Goal: Task Accomplishment & Management: Use online tool/utility

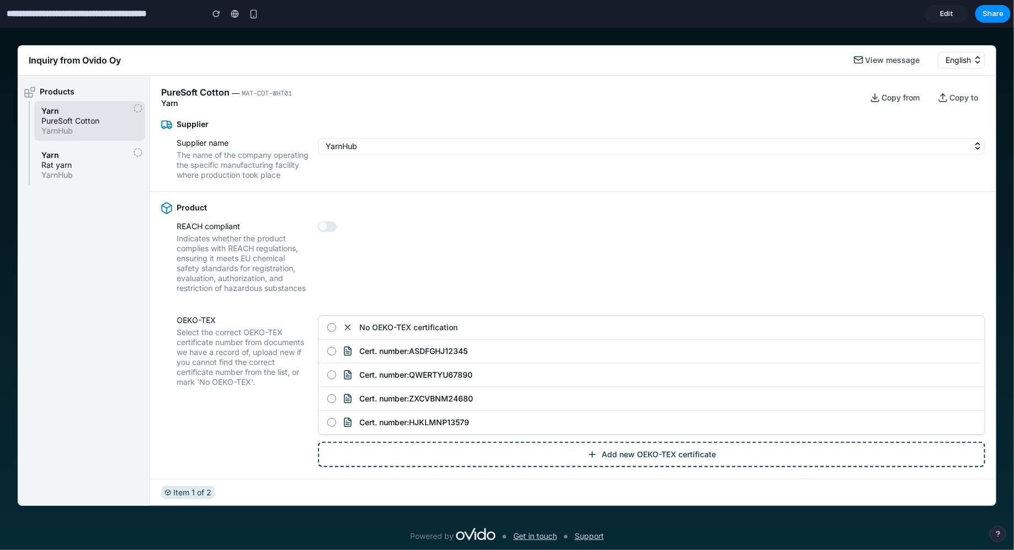
click at [115, 13] on input "**********" at bounding box center [101, 14] width 195 height 20
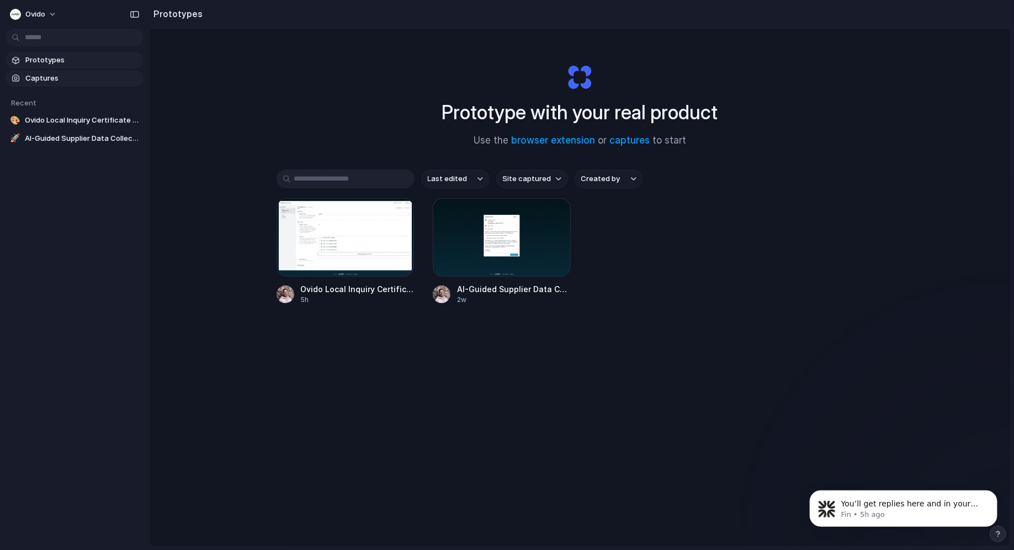
click at [73, 82] on span "Captures" at bounding box center [82, 78] width 114 height 11
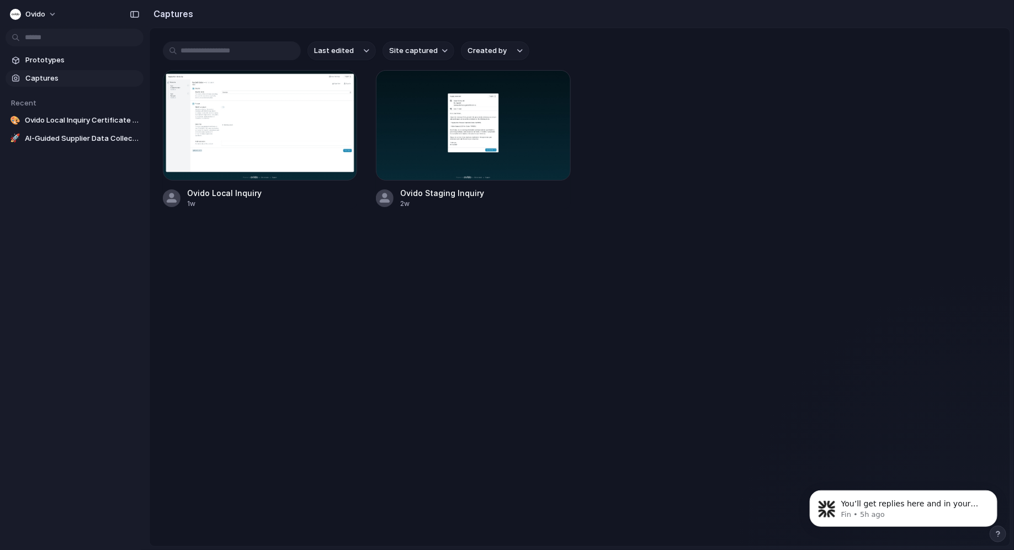
click at [72, 49] on div "Prototypes Captures Recent 🎨 Ovido Local Inquiry Certificate Management 🚀 AI-Gu…" at bounding box center [74, 146] width 149 height 292
click at [72, 54] on link "Prototypes" at bounding box center [75, 60] width 138 height 17
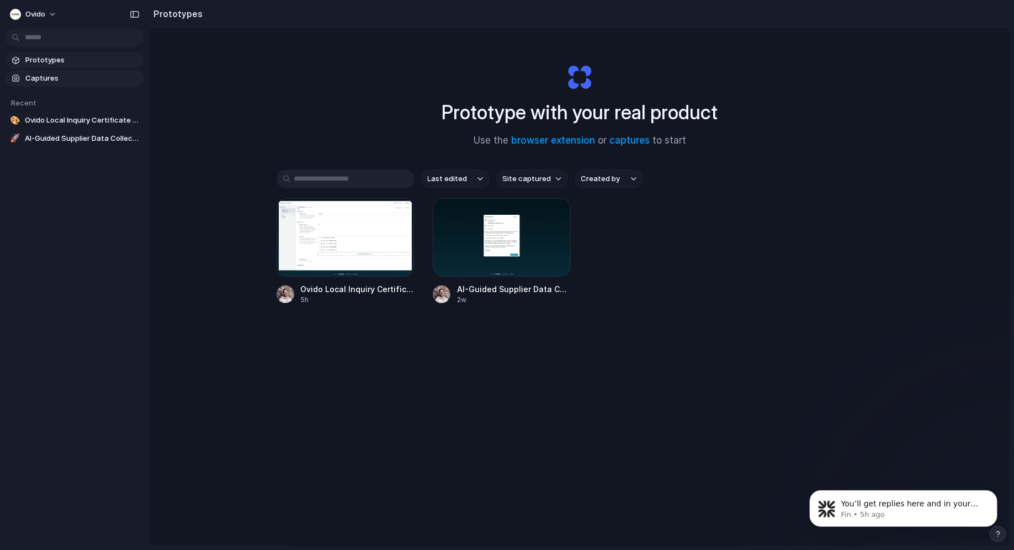
click at [70, 75] on span "Captures" at bounding box center [82, 78] width 114 height 11
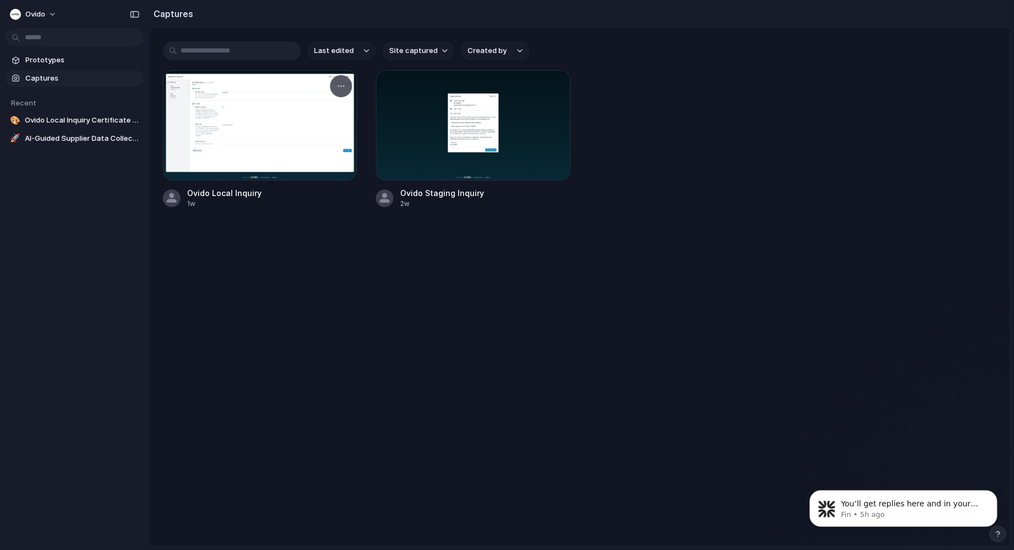
click at [315, 117] on div at bounding box center [260, 125] width 194 height 110
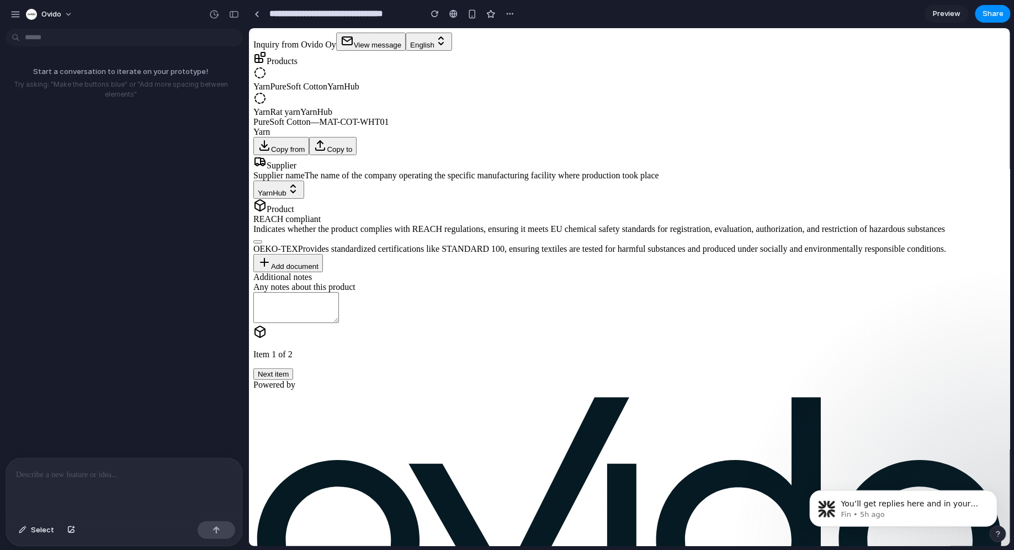
click at [318, 270] on span "Add document" at bounding box center [294, 266] width 47 height 8
click at [257, 241] on span "button" at bounding box center [257, 241] width 0 height 0
click at [304, 180] on button "YarnHub" at bounding box center [278, 189] width 51 height 18
click at [318, 270] on span "Add document" at bounding box center [294, 266] width 47 height 8
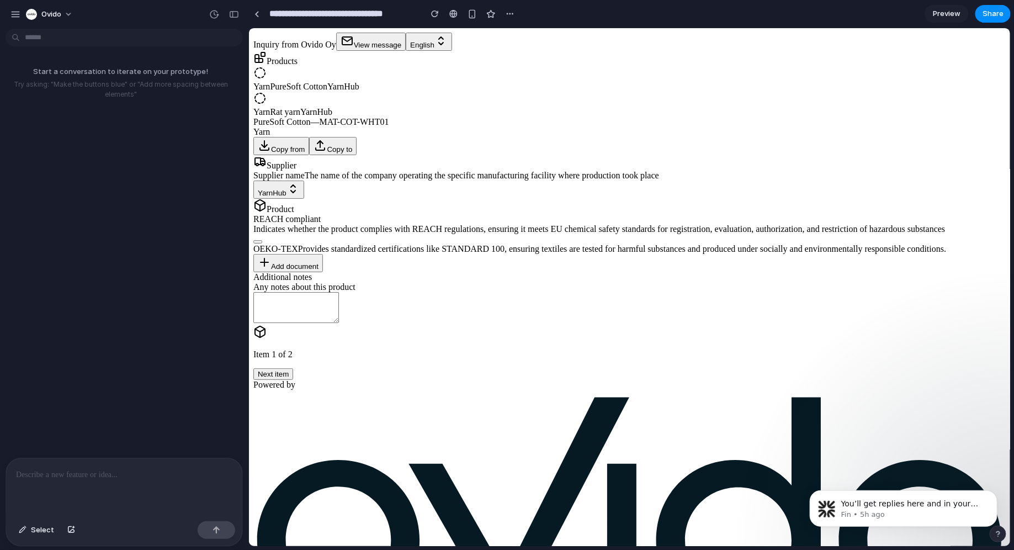
click at [946, 464] on div "You’ll get replies here and in your email: ✉️ tuomas.rinkineva@ovido.eu Our usu…" at bounding box center [903, 457] width 203 height 138
click at [946, 467] on div "You’ll get replies here and in your email: ✉️ tuomas.rinkineva@ovido.eu Our usu…" at bounding box center [903, 457] width 203 height 138
click at [401, 49] on span "View message" at bounding box center [376, 44] width 47 height 8
click at [327, 91] on span "PureSoft Cotton" at bounding box center [297, 85] width 57 height 9
click at [300, 116] on span "Rat yarn" at bounding box center [284, 111] width 30 height 9
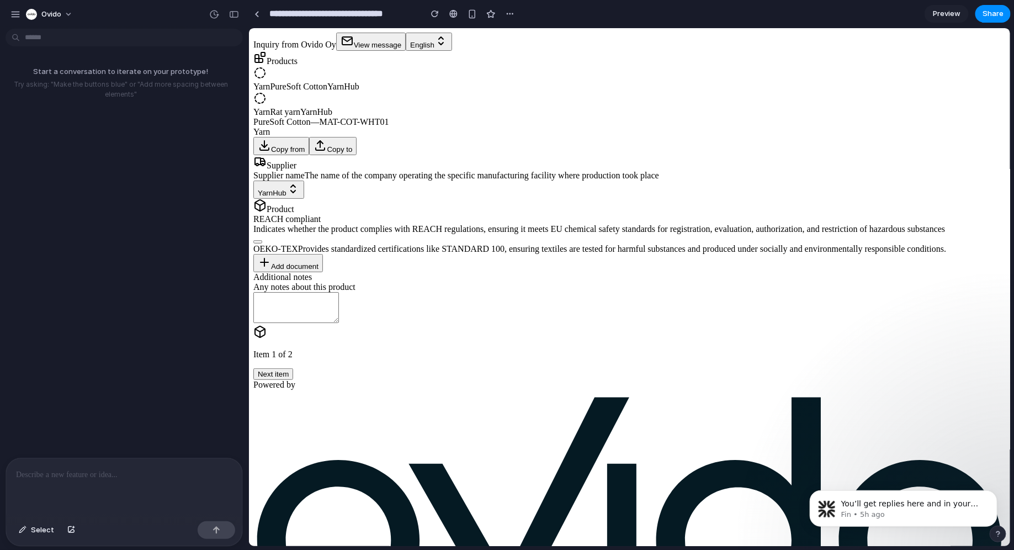
click at [347, 91] on span "YarnHub" at bounding box center [343, 85] width 32 height 9
click at [269, 116] on span "Yarn" at bounding box center [261, 111] width 17 height 9
click at [357, 91] on div "Yarn PureSoft Cotton YarnHub" at bounding box center [629, 78] width 753 height 25
click at [259, 15] on div at bounding box center [257, 14] width 5 height 6
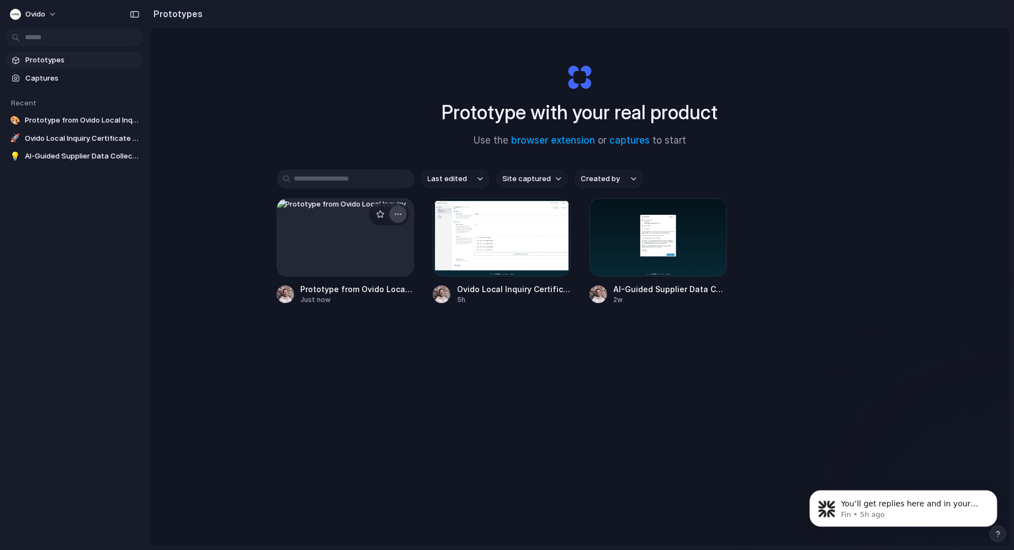
click at [397, 213] on div "button" at bounding box center [398, 214] width 9 height 9
click at [375, 290] on li "Delete" at bounding box center [368, 293] width 78 height 18
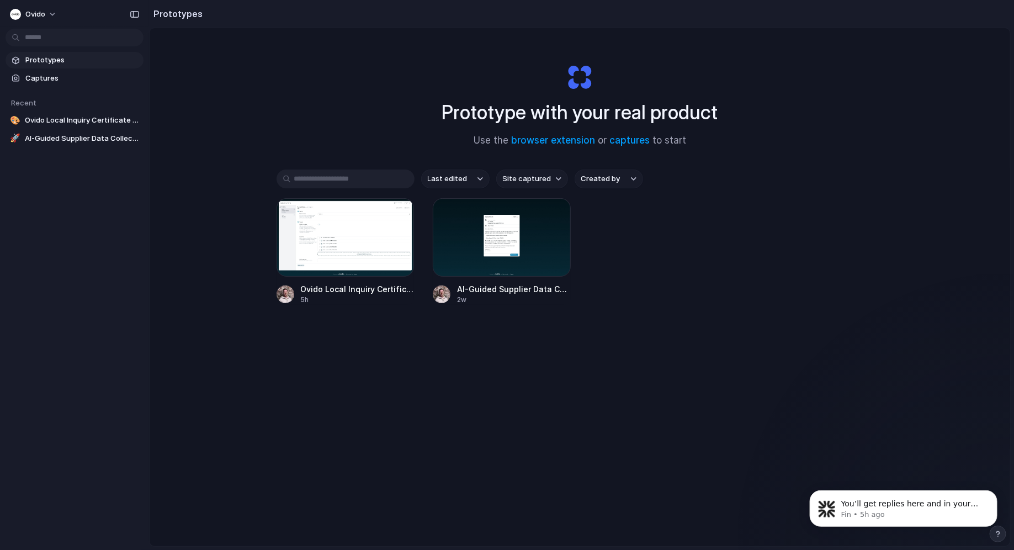
click at [52, 88] on section "Recent 🎨 Ovido Local Inquiry Certificate Management 🚀 AI-Guided Supplier Data C…" at bounding box center [74, 117] width 149 height 60
click at [42, 81] on span "Captures" at bounding box center [82, 78] width 114 height 11
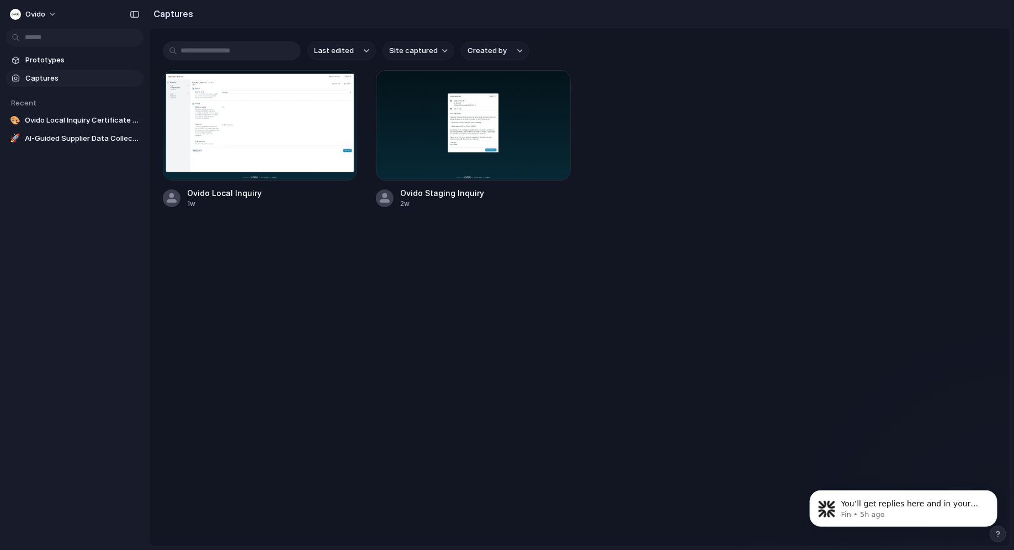
click at [423, 54] on span "Site captured" at bounding box center [413, 50] width 49 height 11
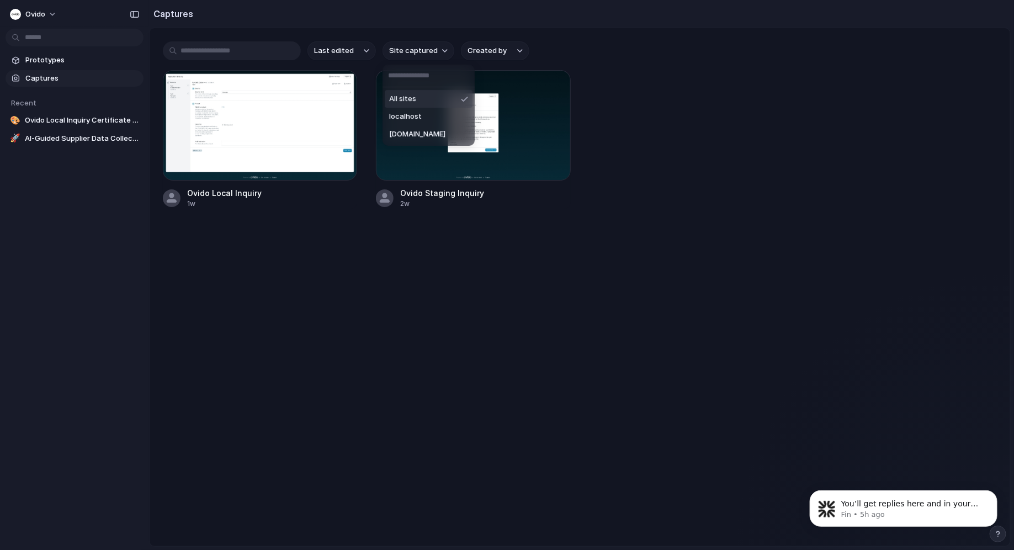
click at [523, 44] on div "All sites localhost ovido.eu" at bounding box center [507, 275] width 1014 height 550
